Goal: Information Seeking & Learning: Check status

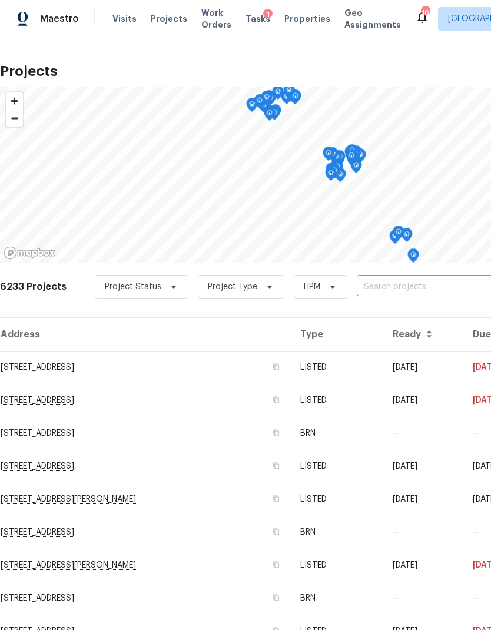
click at [438, 293] on input "text" at bounding box center [424, 287] width 135 height 18
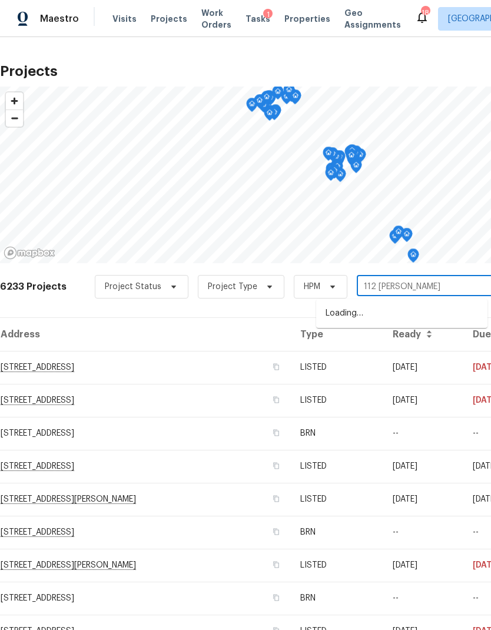
type input "112 wesl"
click at [436, 314] on li "112 Wesley Ct, Lexington, SC 29073" at bounding box center [401, 313] width 171 height 19
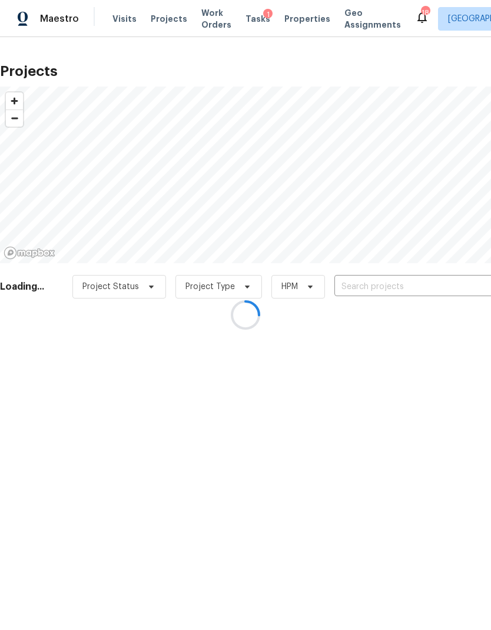
type input "112 Wesley Ct, Lexington, SC 29073"
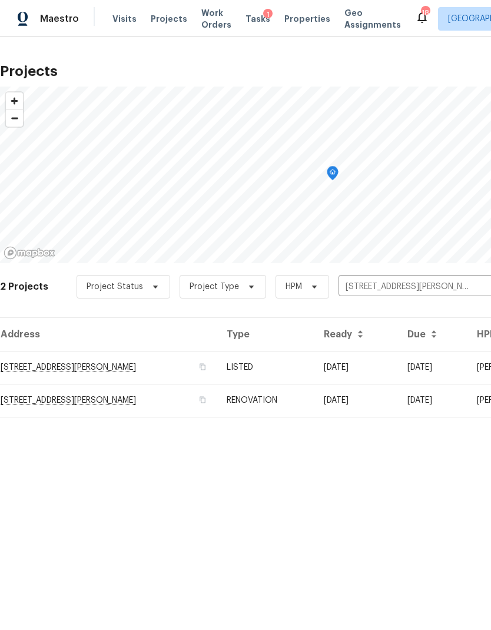
click at [55, 370] on td "112 Wesley Ct, Lexington, SC 29073" at bounding box center [108, 367] width 217 height 33
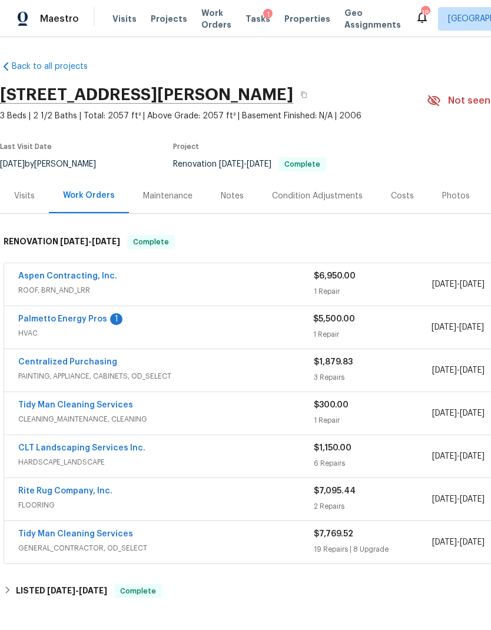
click at [399, 195] on div "Costs" at bounding box center [402, 196] width 23 height 12
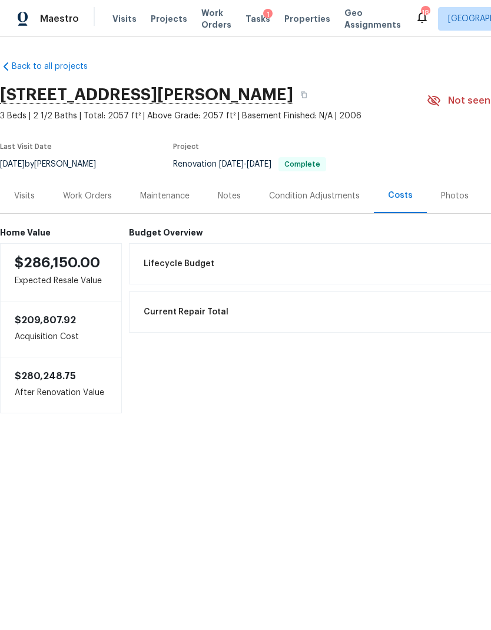
click at [91, 193] on div "Work Orders" at bounding box center [87, 196] width 49 height 12
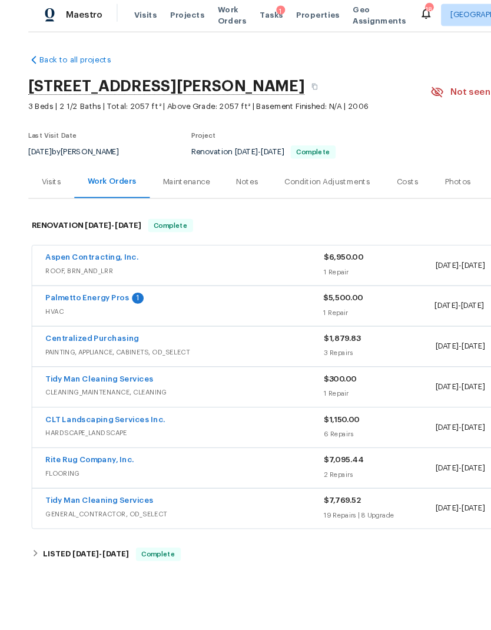
scroll to position [46, 0]
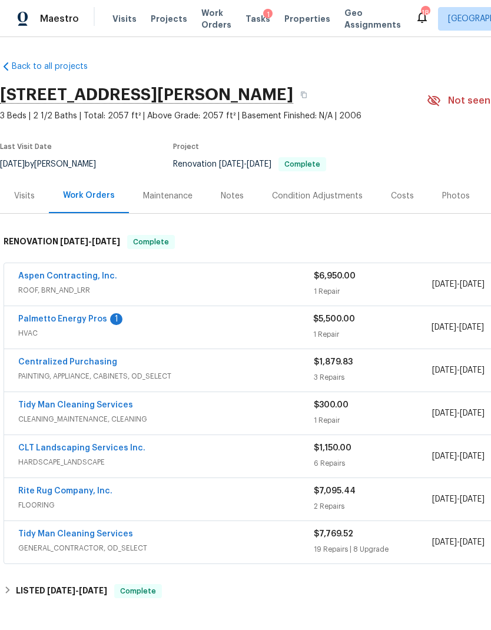
click at [320, 190] on div "Condition Adjustments" at bounding box center [317, 196] width 91 height 12
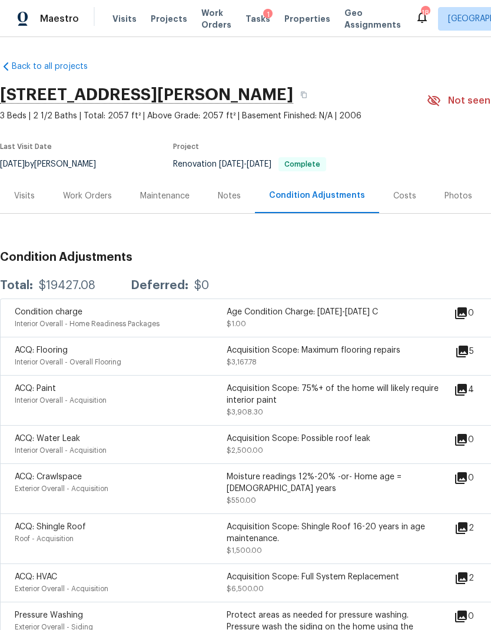
click at [96, 192] on div "Work Orders" at bounding box center [87, 196] width 49 height 12
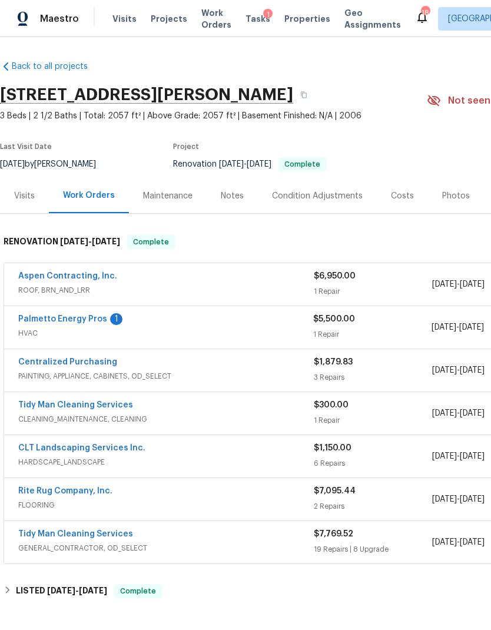
click at [28, 202] on div "Visits" at bounding box center [24, 195] width 49 height 35
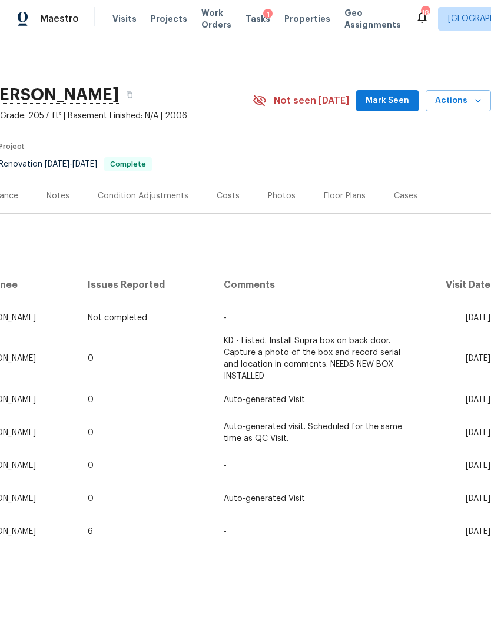
scroll to position [0, 174]
click at [222, 190] on div "Costs" at bounding box center [228, 196] width 23 height 12
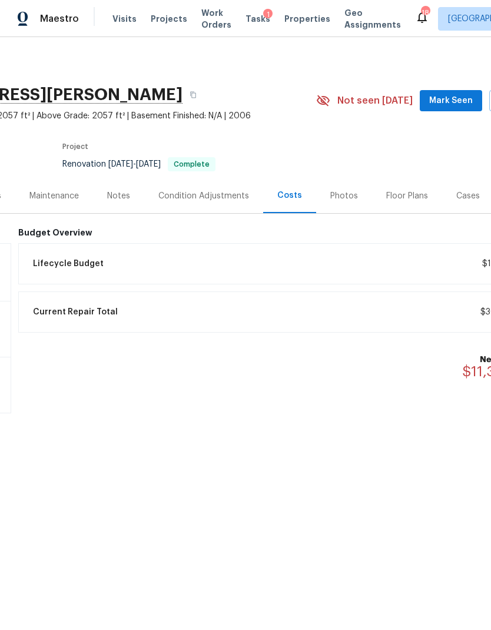
scroll to position [0, 109]
click at [125, 200] on div "Notes" at bounding box center [119, 196] width 23 height 12
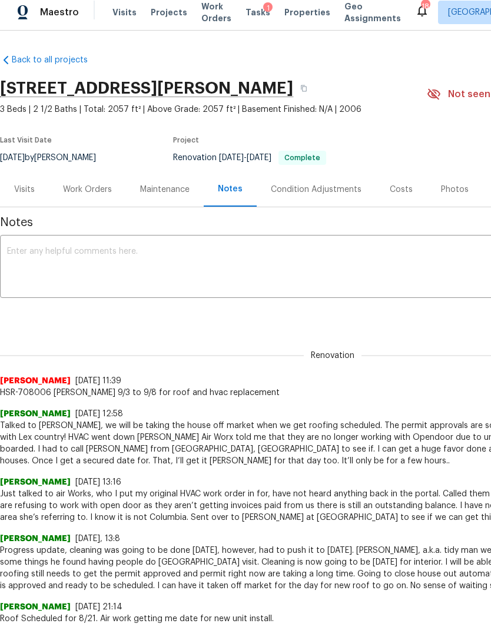
click at [98, 195] on div "Work Orders" at bounding box center [87, 190] width 49 height 12
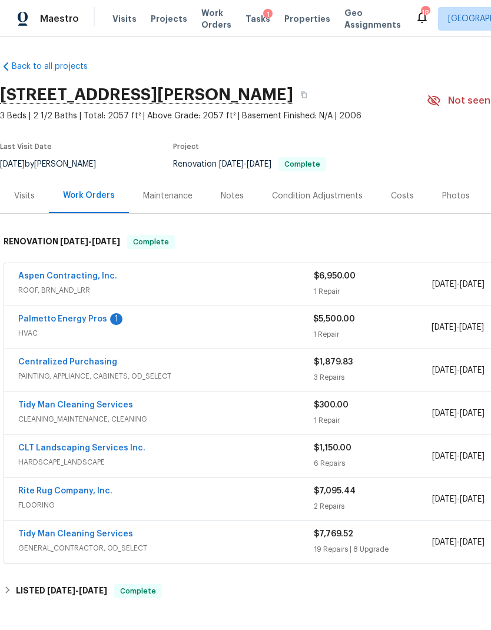
click at [405, 543] on div "19 Repairs | 8 Upgrade" at bounding box center [373, 549] width 118 height 12
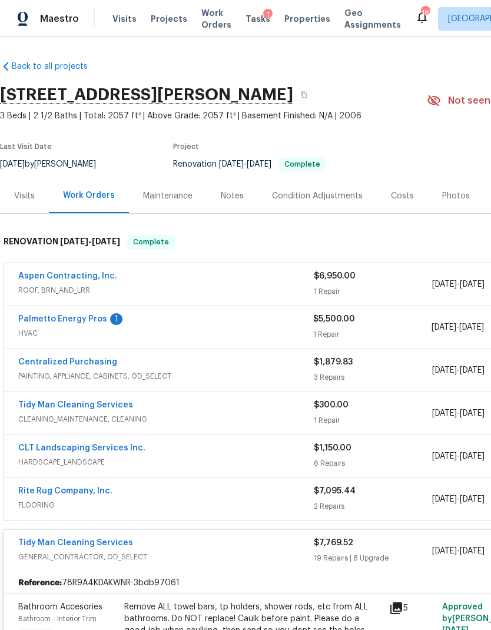
click at [188, 538] on div "Tidy Man Cleaning Services" at bounding box center [165, 544] width 295 height 14
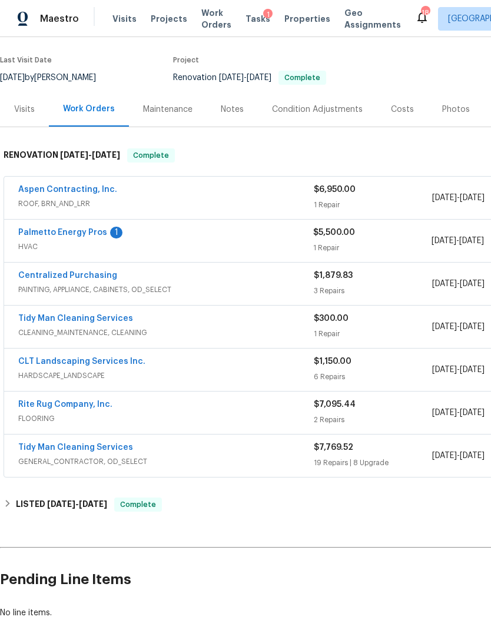
scroll to position [87, 0]
click at [238, 118] on div "Notes" at bounding box center [232, 108] width 51 height 35
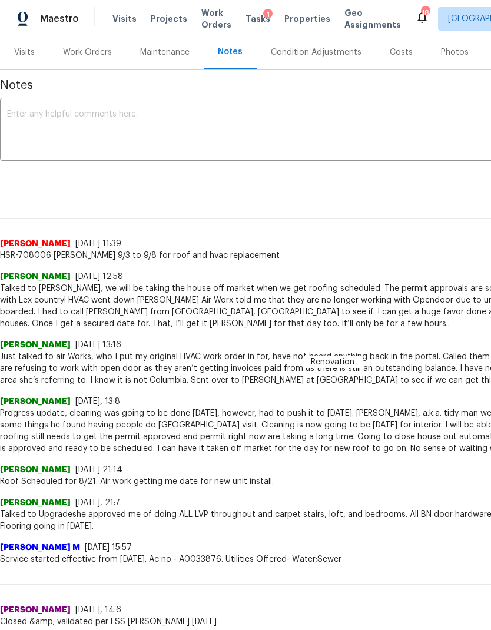
click at [74, 54] on div "Work Orders" at bounding box center [87, 52] width 49 height 12
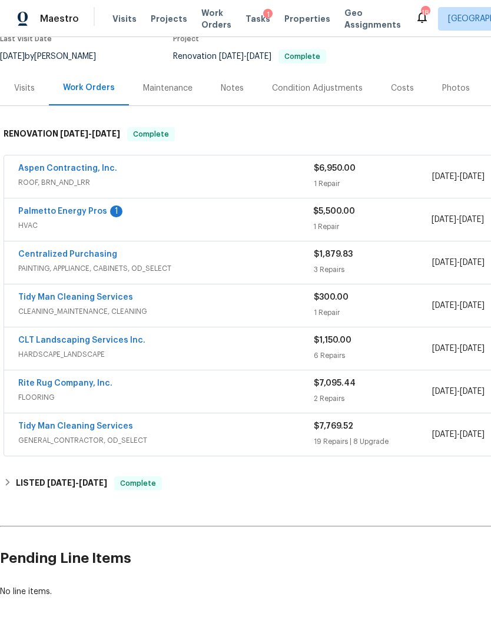
click at [166, 262] on div "Centralized Purchasing" at bounding box center [165, 255] width 295 height 14
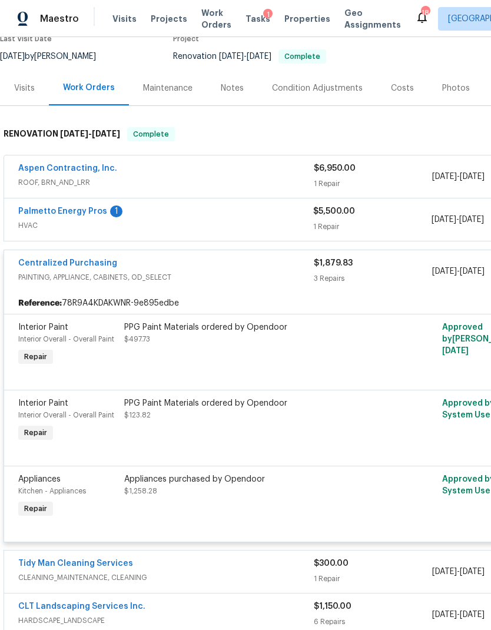
click at [174, 275] on span "PAINTING, APPLIANCE, CABINETS, OD_SELECT" at bounding box center [165, 277] width 295 height 12
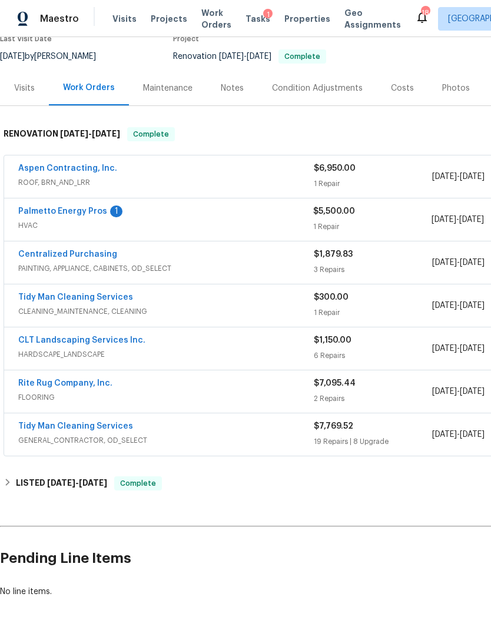
click at [141, 254] on div "Centralized Purchasing" at bounding box center [165, 255] width 295 height 14
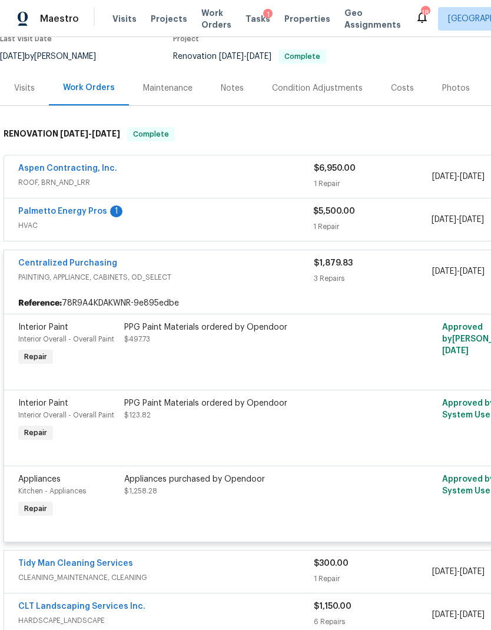
click at [131, 262] on div "Centralized Purchasing" at bounding box center [165, 264] width 295 height 14
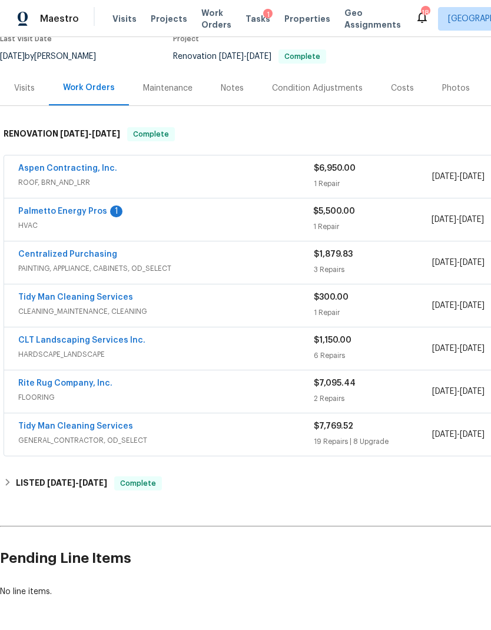
click at [116, 343] on link "CLT Landscaping Services Inc." at bounding box center [81, 340] width 127 height 8
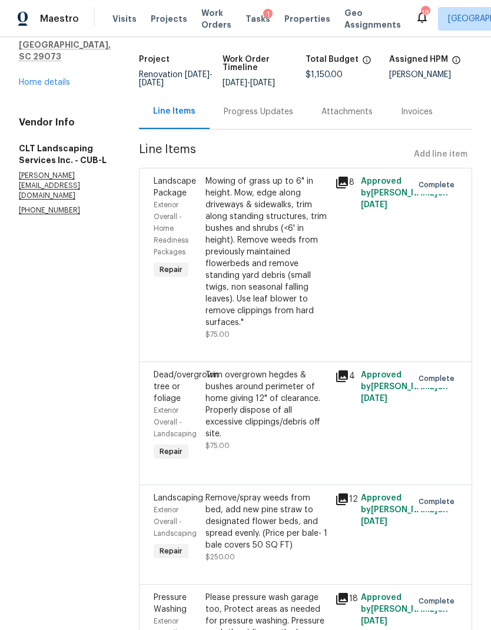
scroll to position [23, 0]
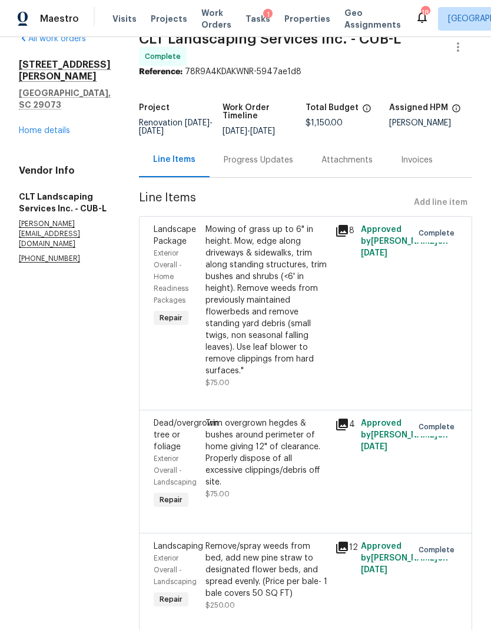
click at [34, 127] on link "Home details" at bounding box center [44, 131] width 51 height 8
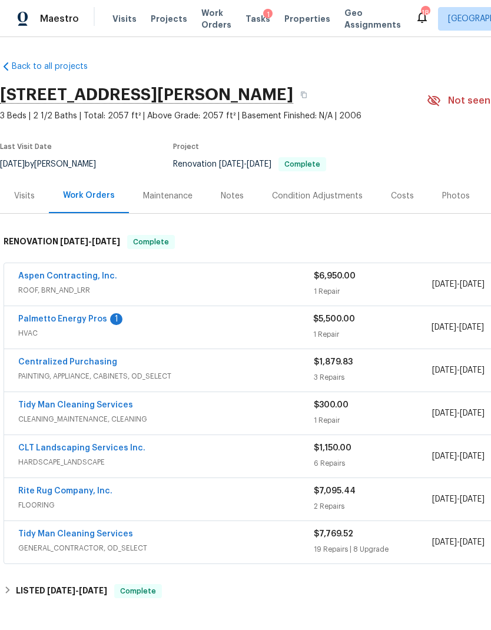
click at [421, 541] on div "$7,769.52 19 Repairs | 8 Upgrade" at bounding box center [373, 542] width 118 height 28
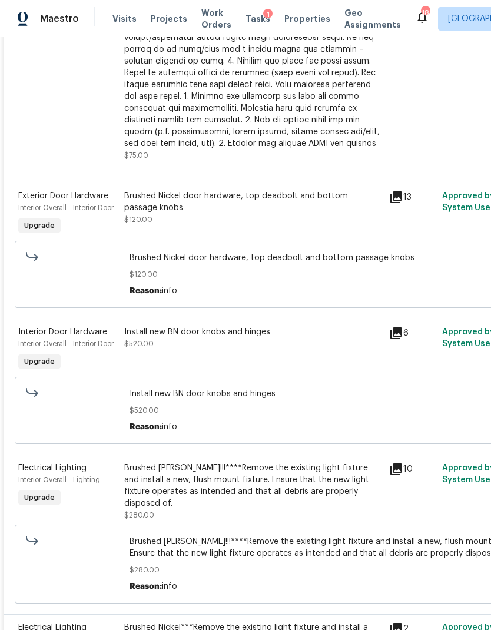
scroll to position [1605, 0]
click at [136, 349] on div "Install new BN door knobs and hinges $520.00" at bounding box center [253, 337] width 258 height 24
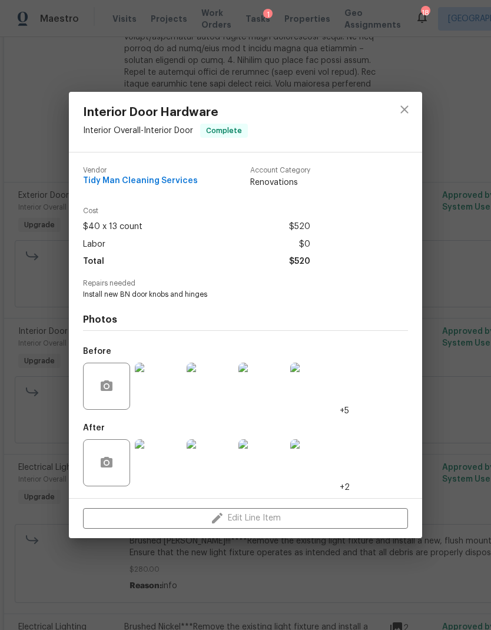
click at [456, 301] on div "Interior Door Hardware Interior Overall - Interior Door Complete Vendor Tidy Ma…" at bounding box center [245, 315] width 491 height 630
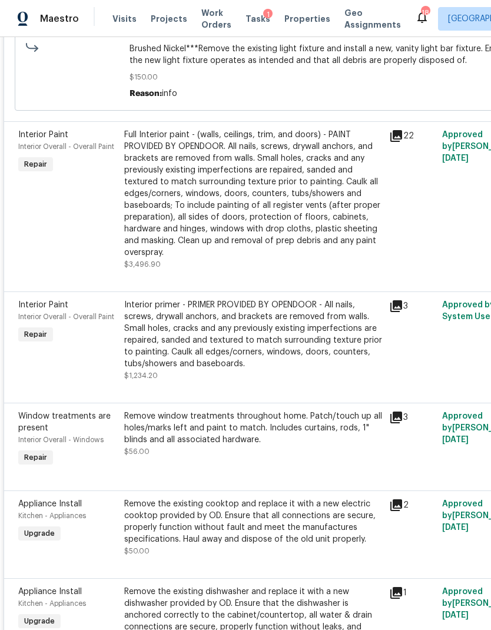
scroll to position [2245, 0]
click at [360, 361] on div "Interior primer - PRIMER PROVIDED BY OPENDOOR - All nails, screws, drywall anch…" at bounding box center [253, 334] width 258 height 71
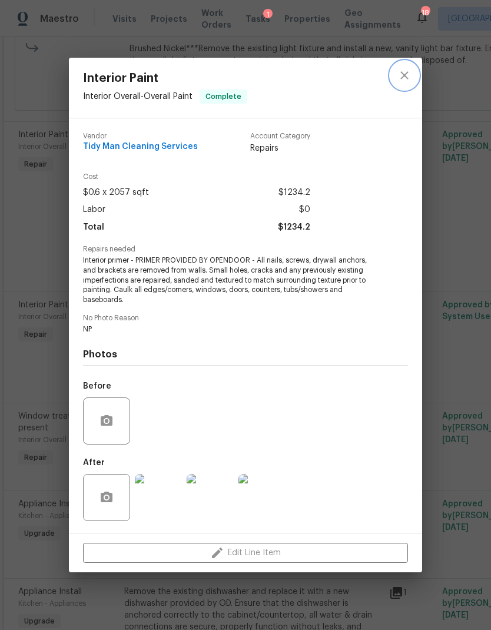
click at [409, 80] on icon "close" at bounding box center [404, 75] width 14 height 14
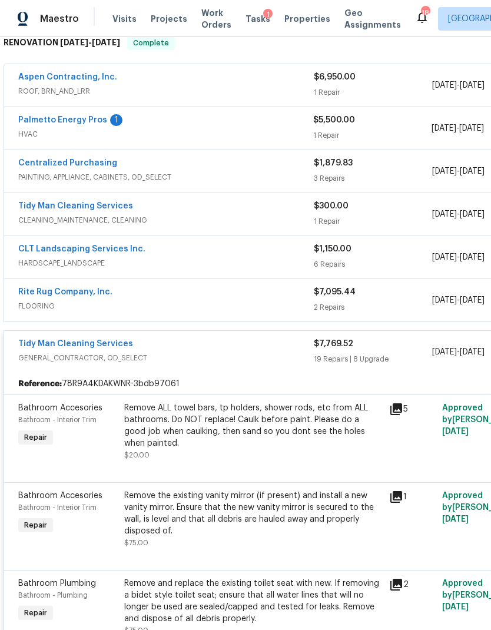
scroll to position [194, 0]
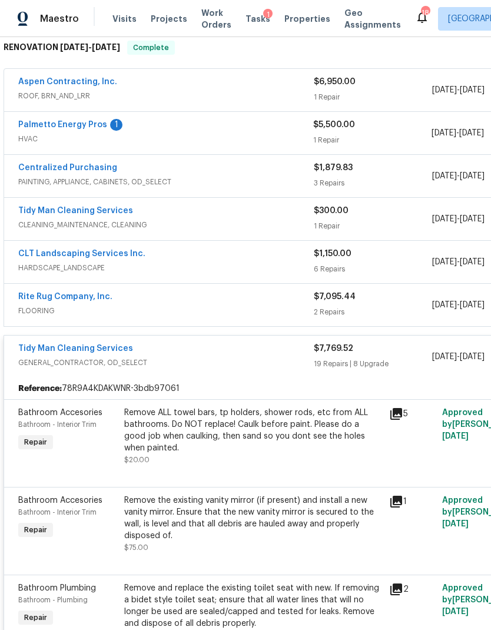
click at [346, 357] on div "$7,769.52 19 Repairs | 8 Upgrade" at bounding box center [373, 357] width 118 height 28
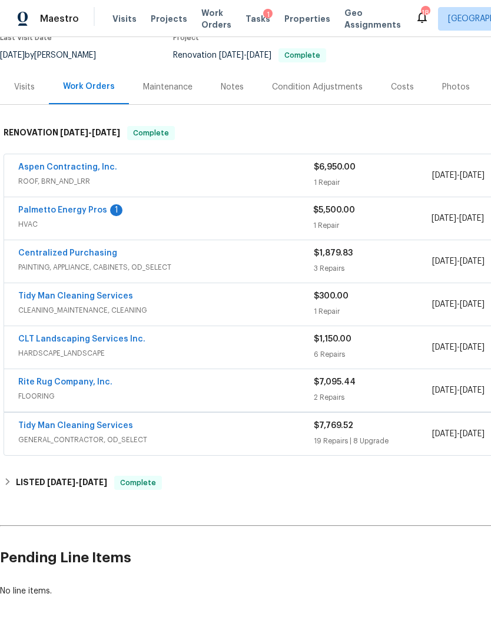
scroll to position [108, 0]
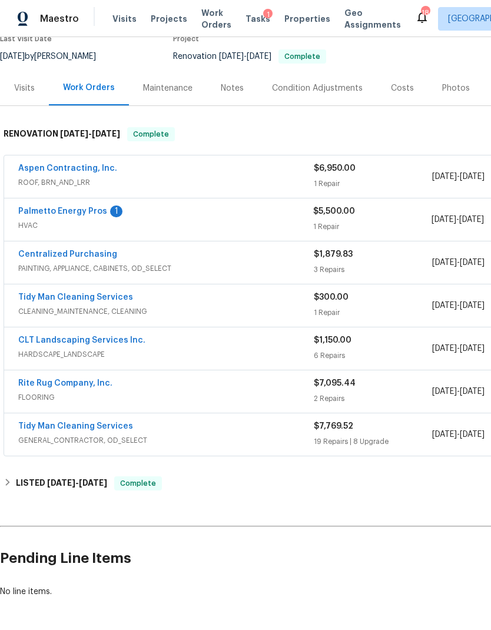
click at [353, 389] on div "$7,095.44 2 Repairs" at bounding box center [373, 391] width 118 height 28
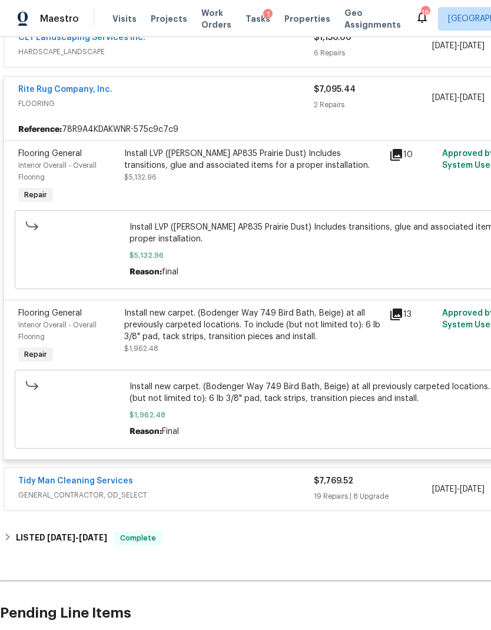
scroll to position [411, 0]
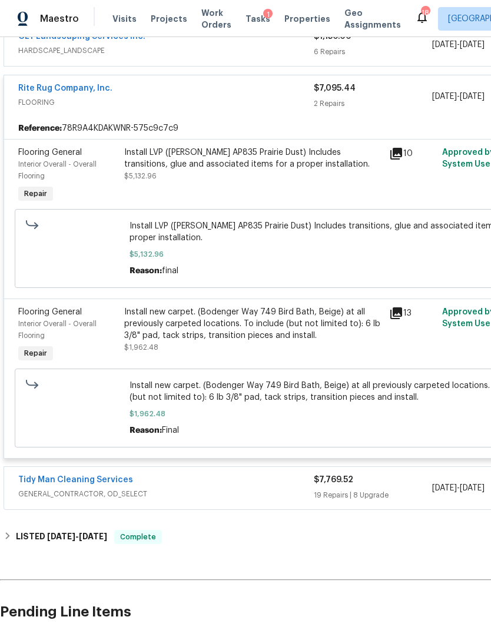
click at [26, 85] on link "Rite Rug Company, Inc." at bounding box center [65, 88] width 94 height 8
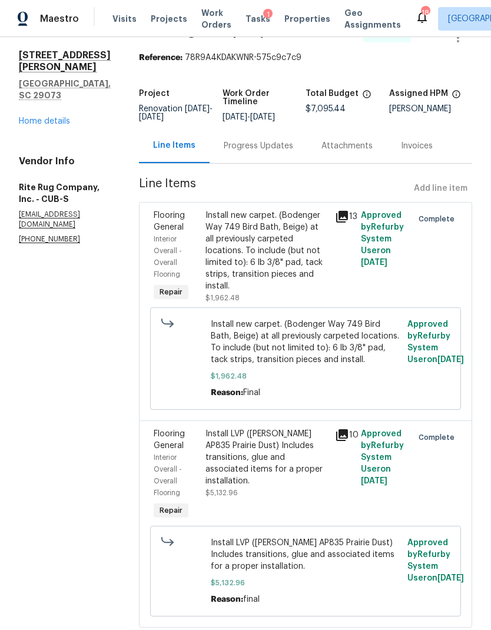
scroll to position [32, 0]
click at [241, 151] on div "Progress Updates" at bounding box center [258, 147] width 69 height 12
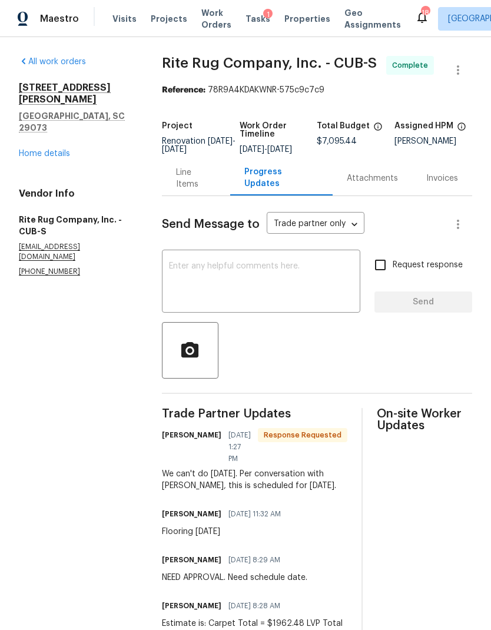
click at [37, 149] on link "Home details" at bounding box center [44, 153] width 51 height 8
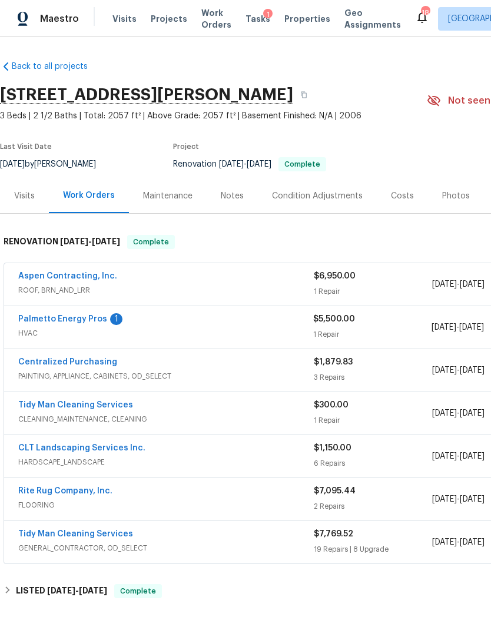
click at [391, 195] on div "Costs" at bounding box center [402, 196] width 23 height 12
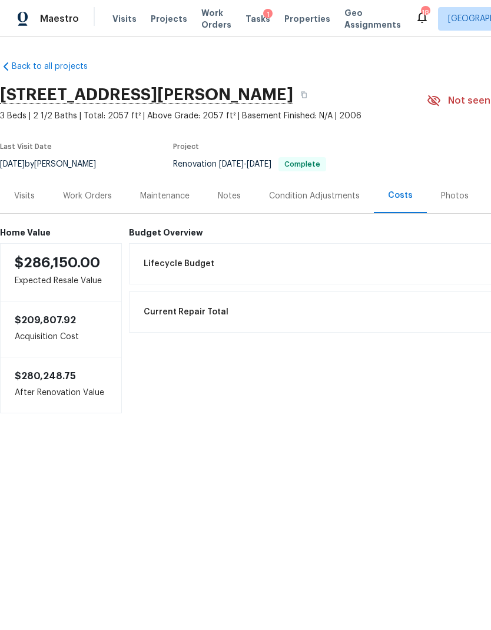
click at [151, 260] on span "Lifecycle Budget" at bounding box center [179, 264] width 71 height 12
click at [111, 208] on div "Work Orders" at bounding box center [87, 195] width 77 height 35
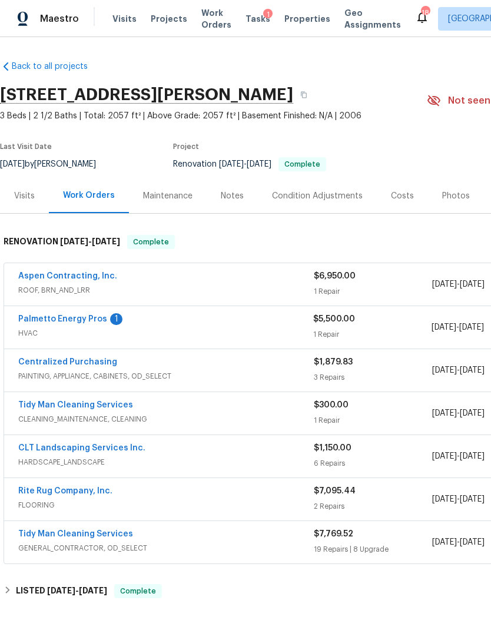
click at [88, 323] on link "Palmetto Energy Pros" at bounding box center [62, 319] width 89 height 8
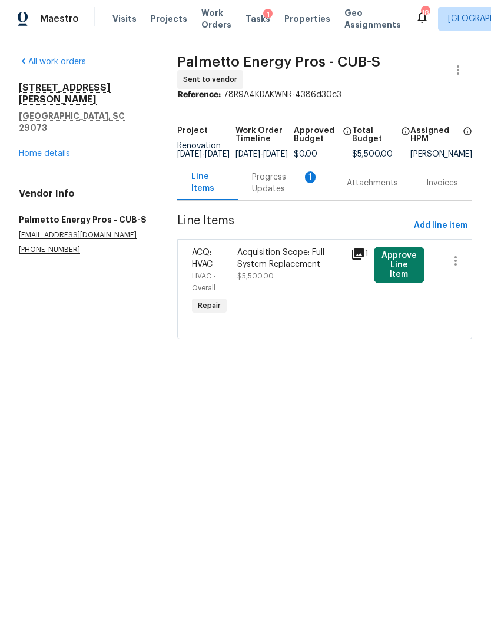
click at [291, 185] on div "Progress Updates 1" at bounding box center [285, 183] width 67 height 24
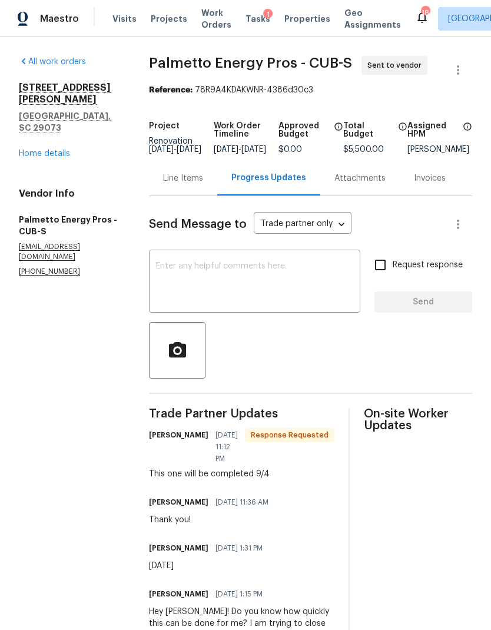
click at [203, 184] on div "Line Items" at bounding box center [183, 178] width 40 height 12
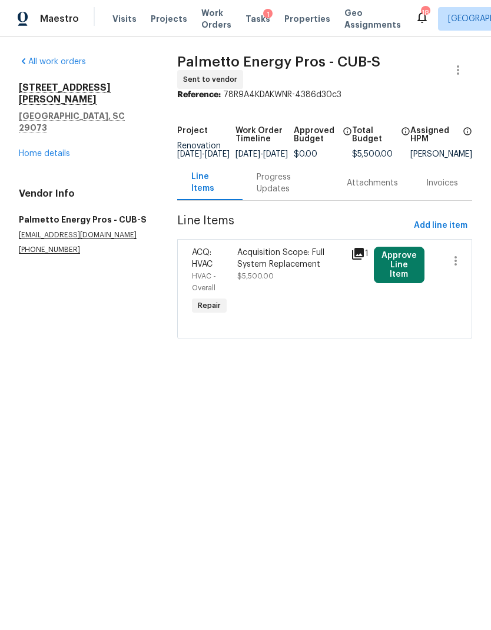
click at [414, 269] on button "Approve Line Item" at bounding box center [399, 265] width 51 height 36
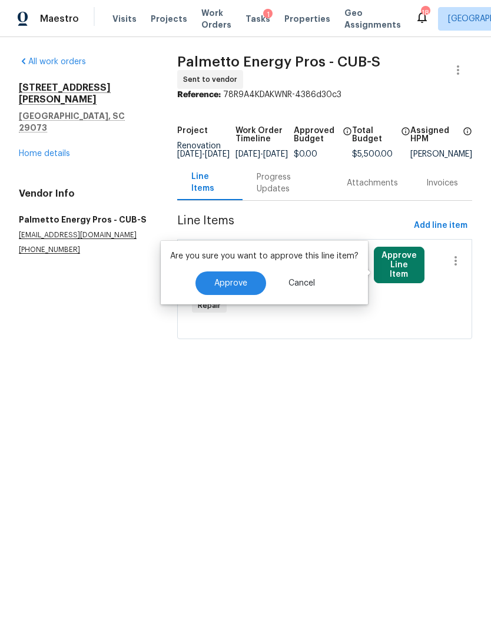
click at [251, 282] on button "Approve" at bounding box center [230, 283] width 71 height 24
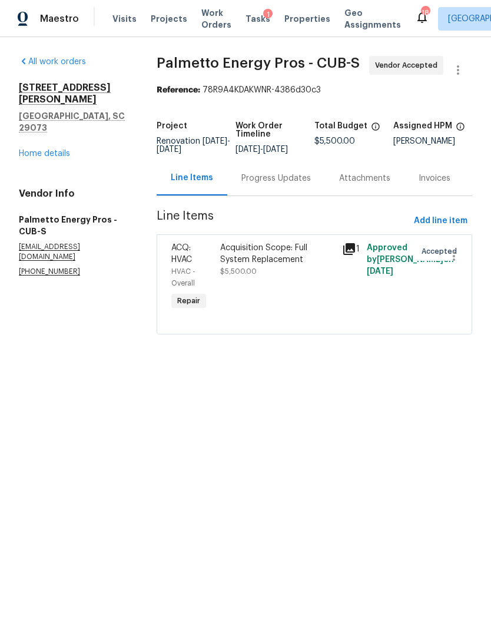
click at [308, 178] on div "Progress Updates" at bounding box center [276, 178] width 98 height 35
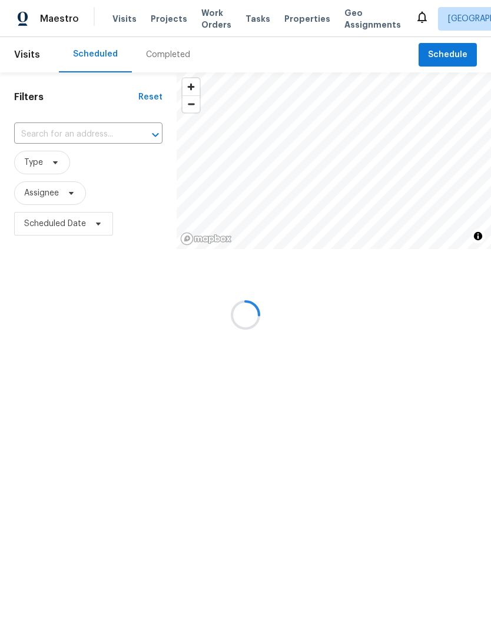
click at [158, 19] on div at bounding box center [245, 315] width 491 height 630
click at [172, 14] on div at bounding box center [245, 315] width 491 height 630
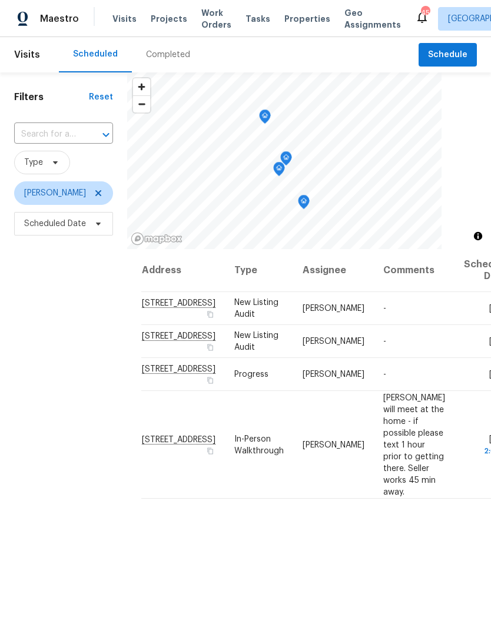
click at [166, 14] on span "Projects" at bounding box center [169, 19] width 36 height 12
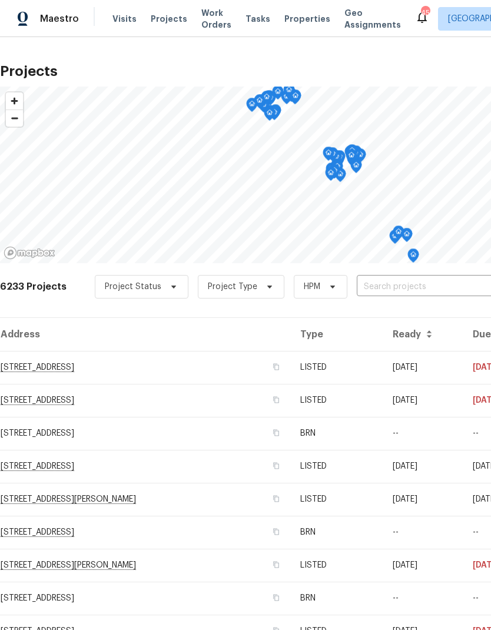
click at [417, 285] on input "text" at bounding box center [424, 287] width 135 height 18
type input "217 w"
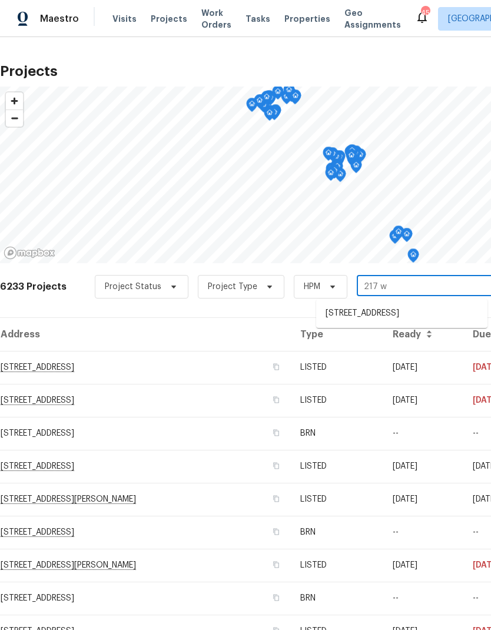
click at [447, 313] on li "217 Woodwinds Dr, Columbia, SC 29212" at bounding box center [401, 313] width 171 height 19
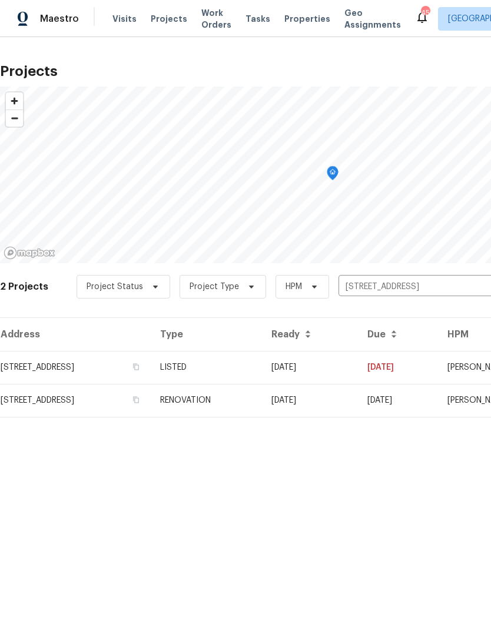
click at [134, 359] on td "217 Woodwinds Dr, Columbia, SC 29212" at bounding box center [75, 367] width 151 height 33
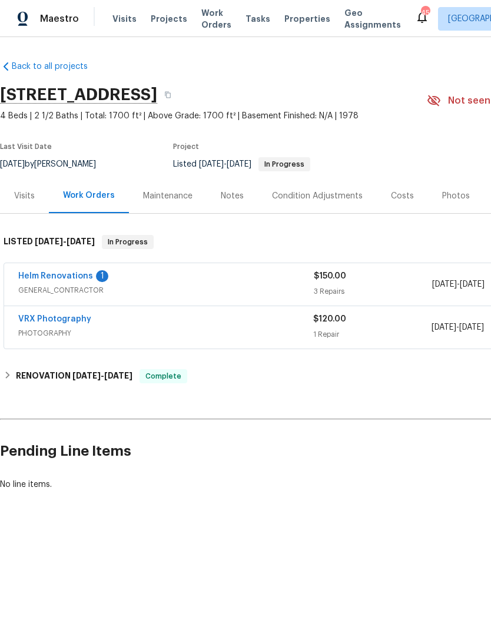
click at [364, 285] on div "3 Repairs" at bounding box center [373, 291] width 118 height 12
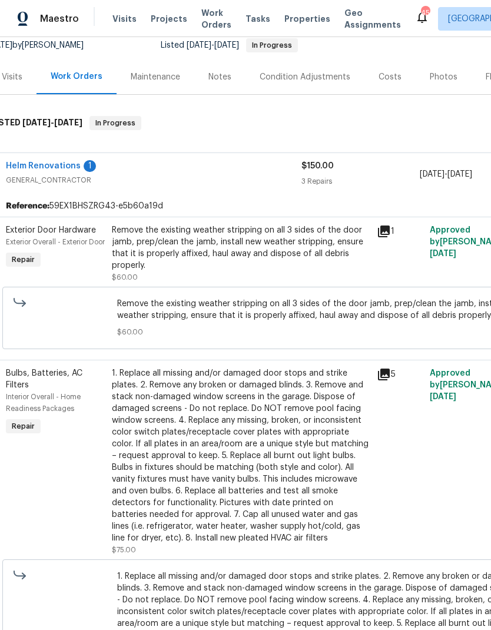
scroll to position [52, 15]
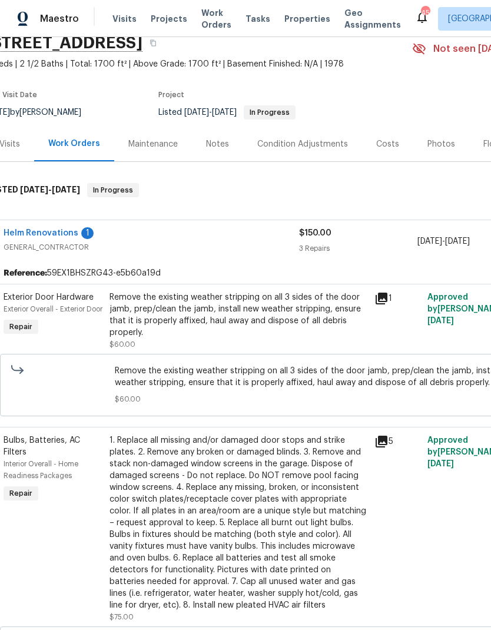
click at [245, 228] on div "Helm Renovations 1" at bounding box center [151, 234] width 295 height 14
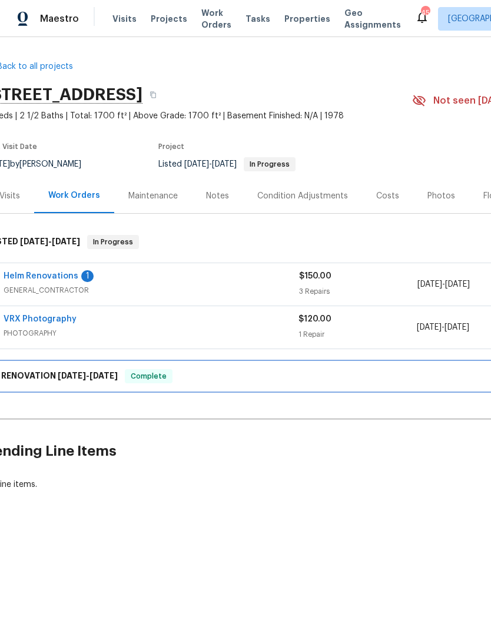
click at [100, 384] on div "RENOVATION 6/30/25 - 8/28/25 Complete" at bounding box center [317, 376] width 665 height 28
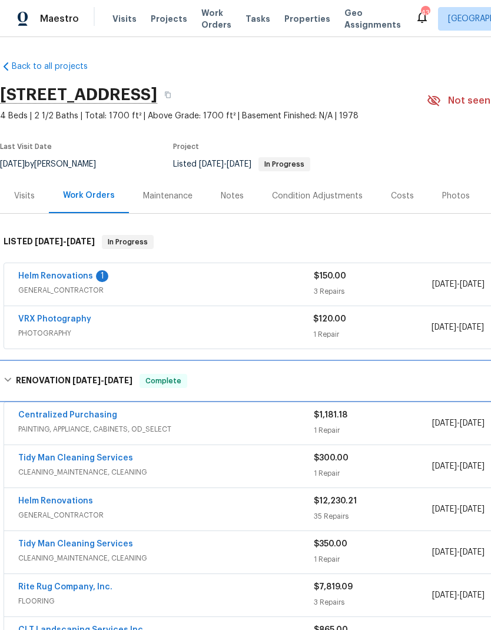
scroll to position [0, 0]
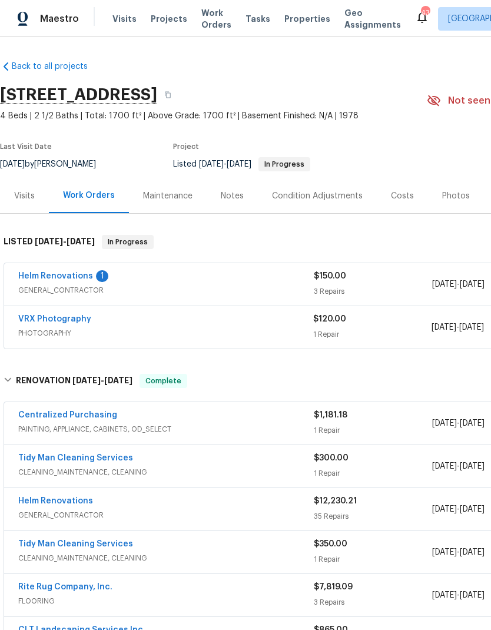
click at [168, 18] on span "Projects" at bounding box center [169, 19] width 36 height 12
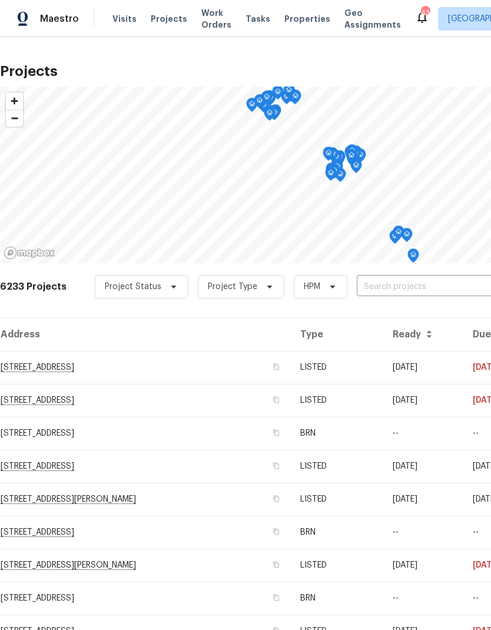
click at [421, 283] on input "text" at bounding box center [424, 287] width 135 height 18
type input "155 doverside"
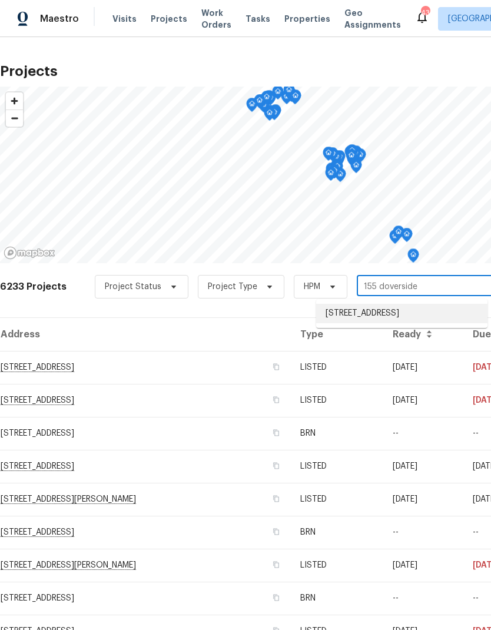
click at [453, 316] on li "155 Doverside Dr, Columbia, SC 29212" at bounding box center [401, 313] width 171 height 19
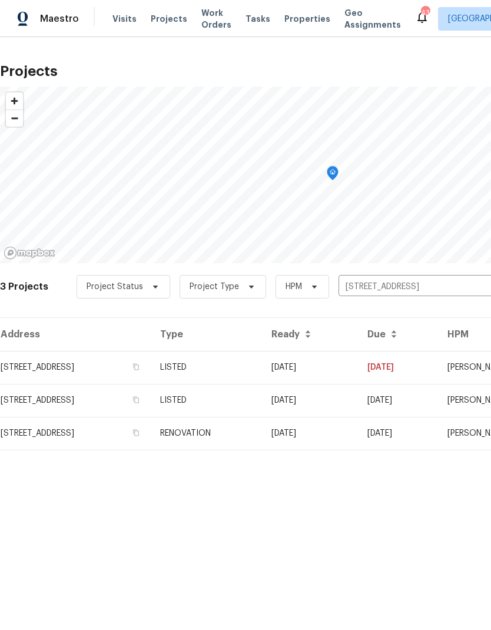
click at [31, 366] on td "155 Doverside Dr, Columbia, SC 29212" at bounding box center [75, 367] width 151 height 33
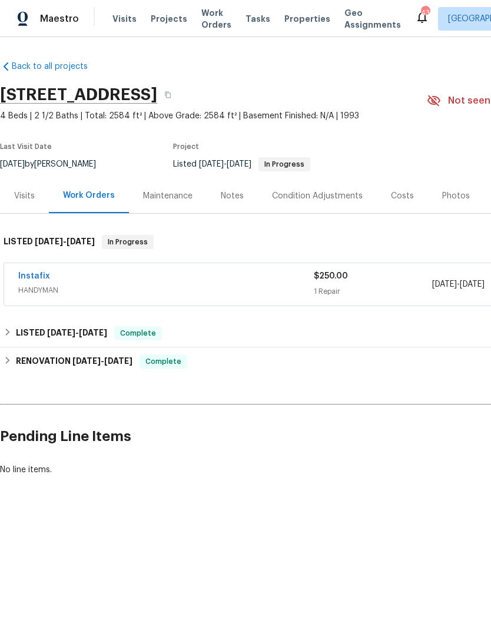
click at [432, 284] on span "9/2/2025" at bounding box center [444, 284] width 25 height 8
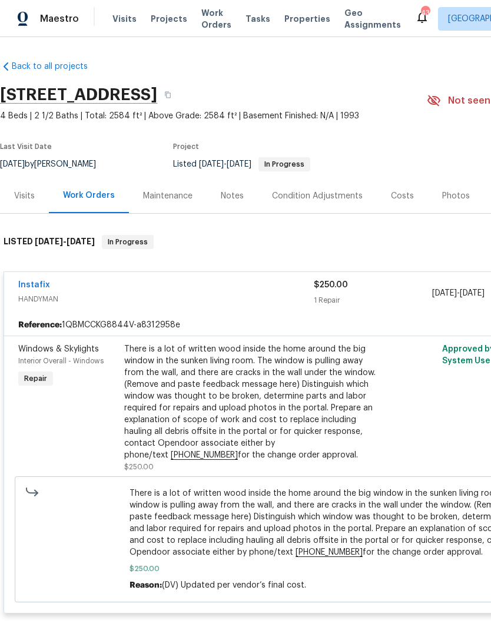
click at [432, 298] on span "9/2/2025 - 9/4/2025" at bounding box center [458, 293] width 52 height 12
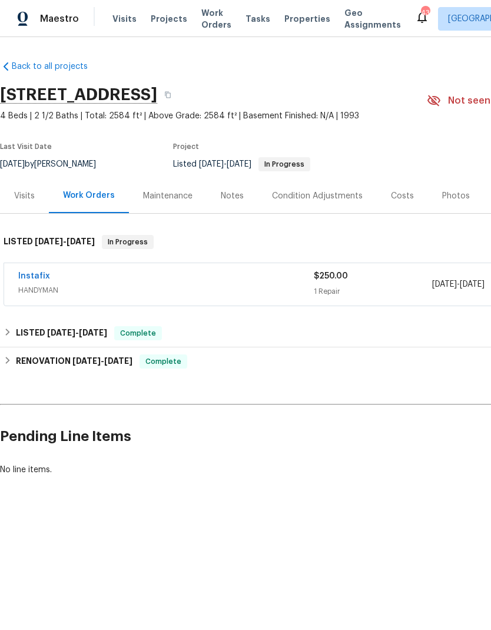
click at [31, 278] on link "Instafix" at bounding box center [34, 276] width 32 height 8
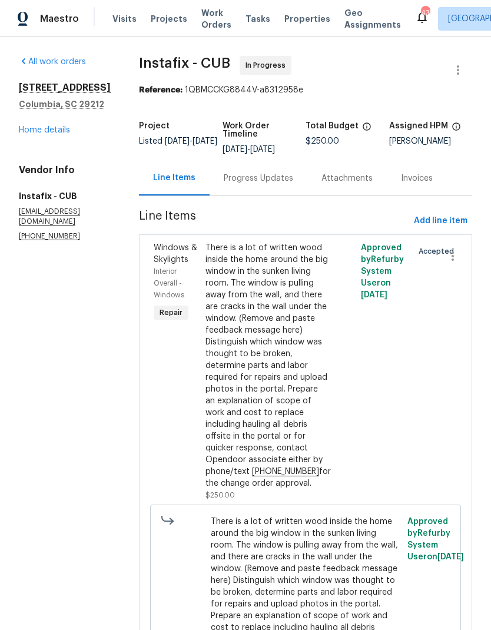
click at [270, 183] on div "Progress Updates" at bounding box center [258, 178] width 69 height 12
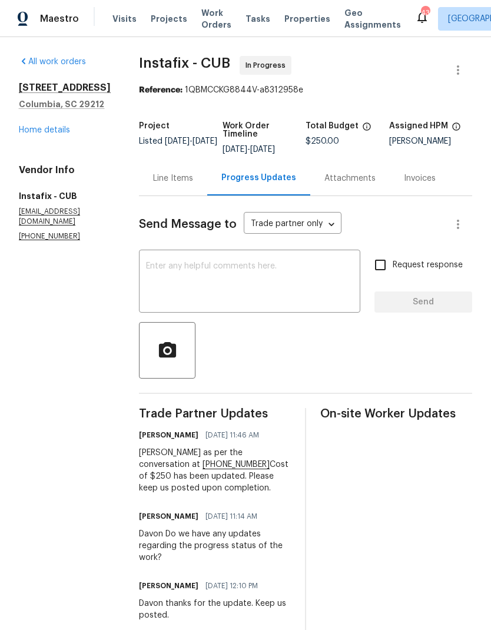
click at [58, 134] on link "Home details" at bounding box center [44, 130] width 51 height 8
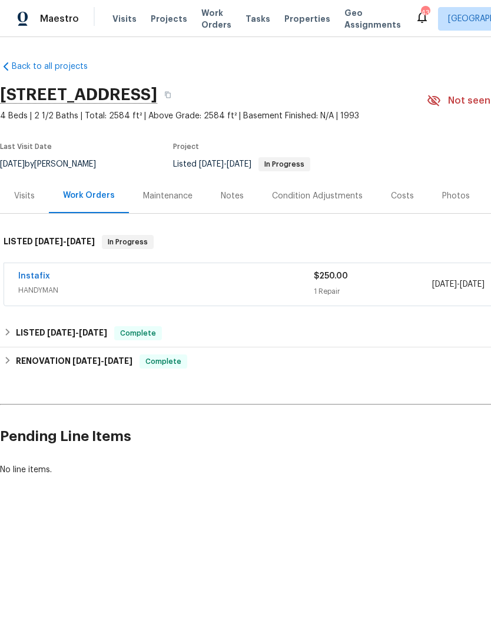
click at [410, 187] on div "Costs" at bounding box center [402, 195] width 51 height 35
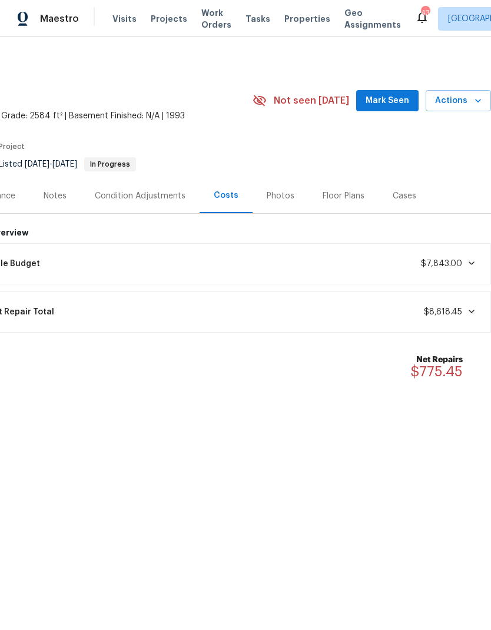
scroll to position [0, 174]
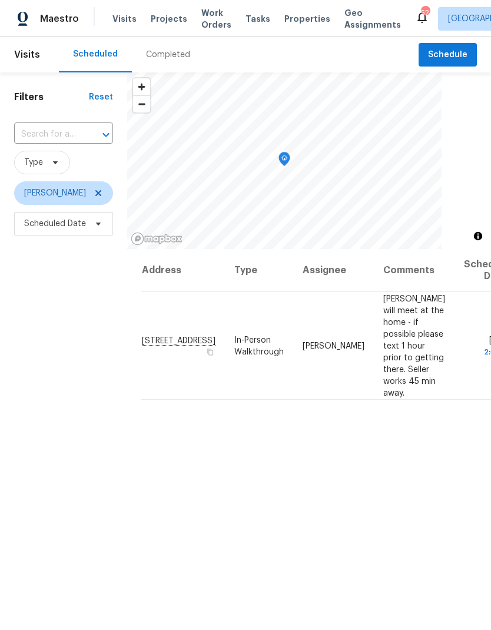
click at [155, 56] on div "Completed" at bounding box center [168, 55] width 44 height 12
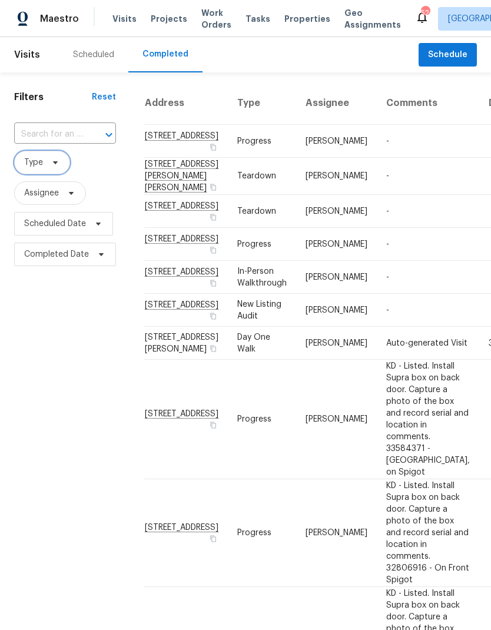
click at [57, 164] on icon at bounding box center [55, 162] width 9 height 9
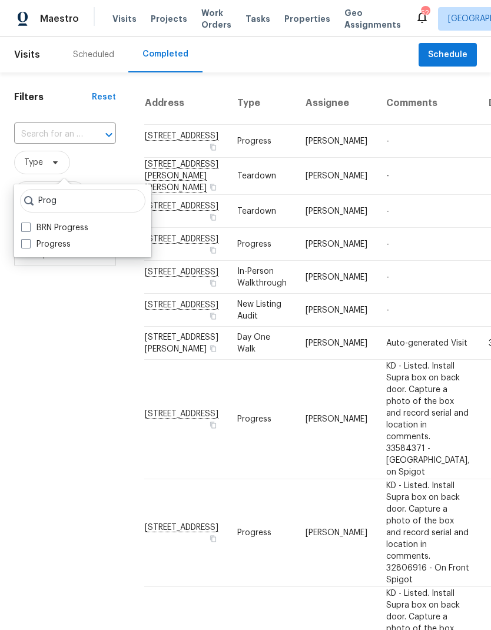
type input "Prog"
click at [25, 232] on label "BRN Progress" at bounding box center [54, 228] width 67 height 12
click at [25, 230] on input "BRN Progress" at bounding box center [25, 226] width 8 height 8
checkbox input "true"
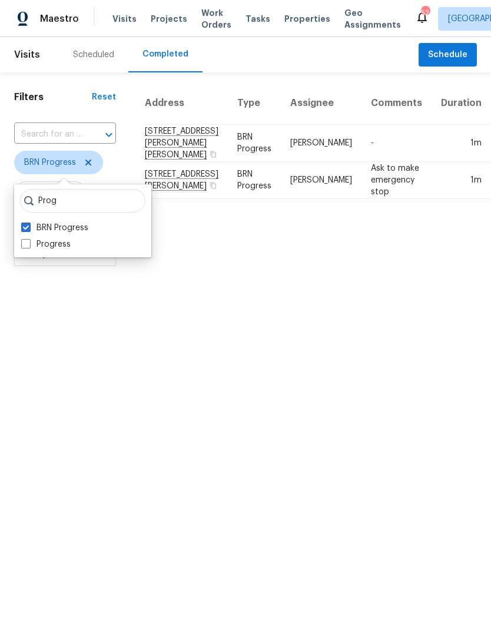
click at [24, 242] on span at bounding box center [25, 243] width 9 height 9
click at [24, 242] on input "Progress" at bounding box center [25, 242] width 8 height 8
checkbox input "true"
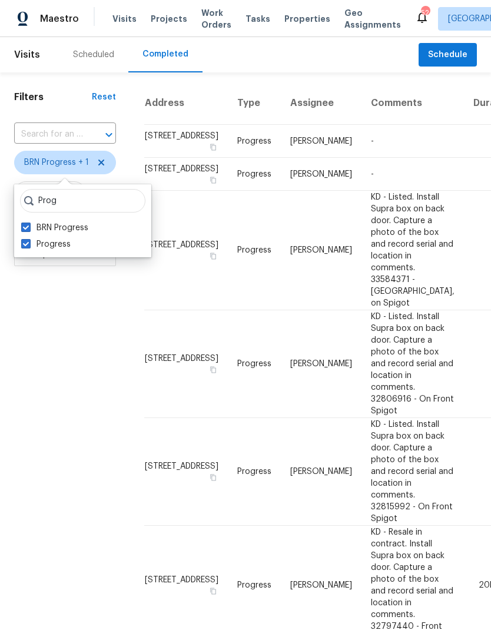
click at [28, 227] on span at bounding box center [25, 226] width 9 height 9
click at [28, 227] on input "BRN Progress" at bounding box center [25, 226] width 8 height 8
checkbox input "false"
